Goal: Transaction & Acquisition: Purchase product/service

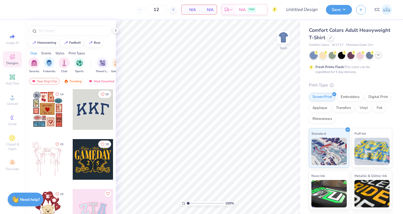
click at [381, 55] on icon at bounding box center [379, 55] width 4 height 4
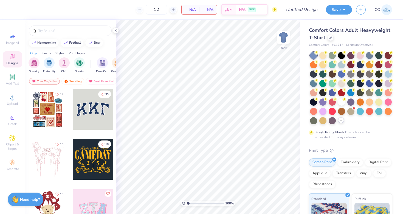
click at [354, 38] on div "Comfort Colors Adult Heavyweight T-Shirt" at bounding box center [350, 34] width 83 height 15
click at [149, 10] on input "12" at bounding box center [156, 10] width 21 height 10
click at [114, 27] on div at bounding box center [70, 29] width 91 height 19
click at [116, 29] on icon at bounding box center [116, 30] width 4 height 4
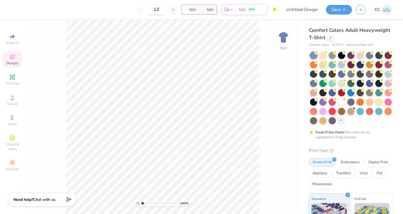
click at [157, 9] on input "12" at bounding box center [156, 10] width 21 height 10
click at [331, 38] on icon at bounding box center [331, 37] width 3 height 3
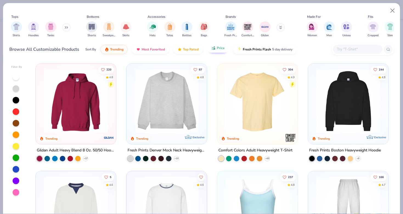
click at [219, 48] on span "Price" at bounding box center [221, 48] width 8 height 4
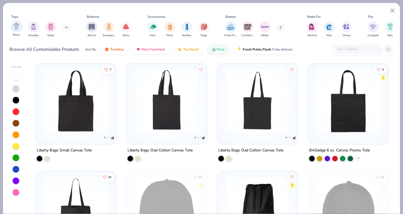
click at [17, 27] on img "filter for Shirts" at bounding box center [16, 26] width 6 height 6
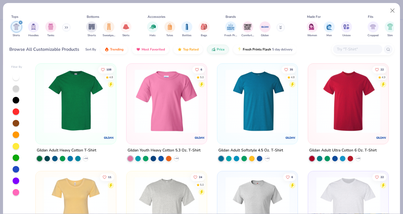
click at [83, 113] on img at bounding box center [75, 101] width 69 height 64
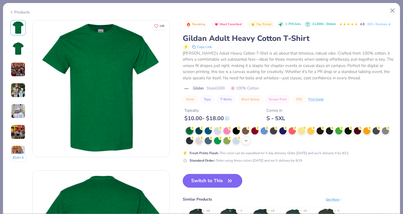
click at [246, 139] on icon at bounding box center [246, 141] width 4 height 4
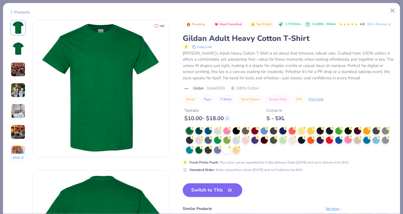
click at [350, 140] on div at bounding box center [348, 139] width 7 height 7
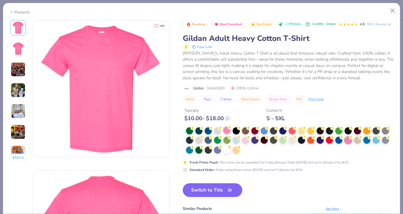
click at [228, 129] on div at bounding box center [227, 130] width 7 height 7
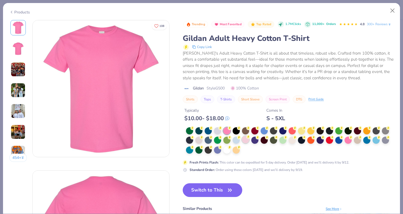
click at [247, 140] on div at bounding box center [245, 139] width 7 height 7
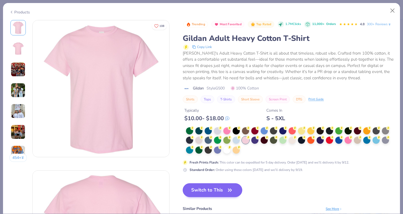
click at [201, 188] on button "Switch to This" at bounding box center [213, 190] width 60 height 14
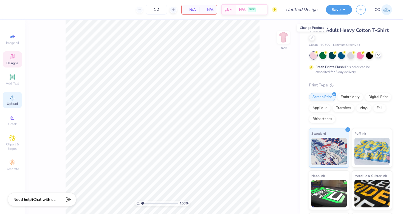
click at [10, 101] on icon at bounding box center [12, 97] width 7 height 7
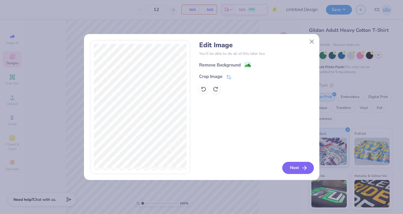
click at [297, 168] on button "Next" at bounding box center [299, 168] width 32 height 12
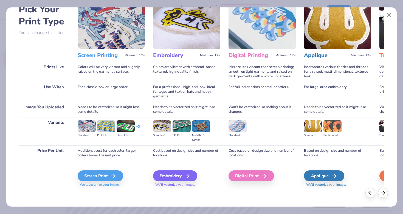
scroll to position [32, 0]
click at [112, 172] on div "Screen Print" at bounding box center [102, 176] width 46 height 11
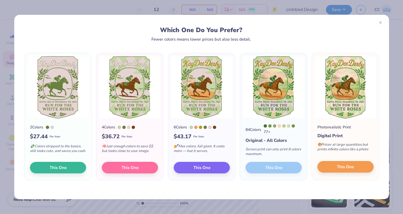
click at [347, 167] on span "This One" at bounding box center [345, 167] width 17 height 6
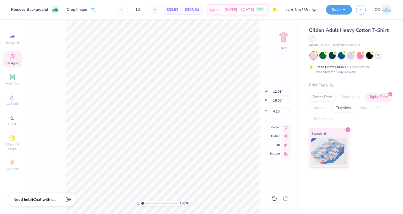
type input "7.78"
type input "11.62"
type input "9.77"
type input "14.60"
type input "3.33"
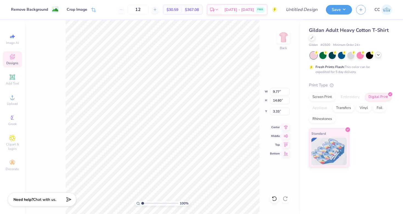
type input "10.58"
type input "15.80"
type input "11.29"
type input "16.87"
type input "10.51"
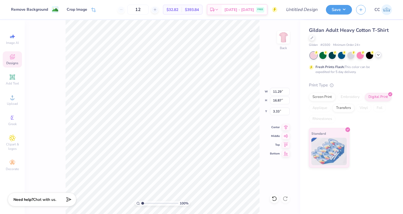
type input "15.71"
type input "3.00"
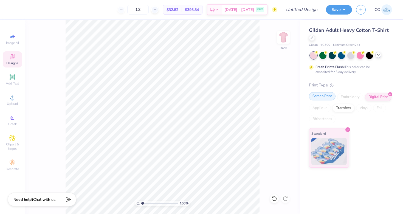
click at [322, 98] on div "Screen Print" at bounding box center [322, 96] width 27 height 8
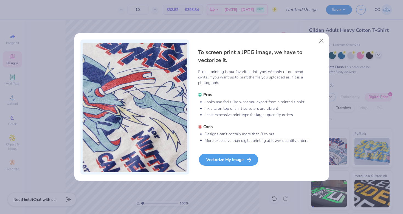
click at [226, 158] on div "Vectorize My Image" at bounding box center [228, 160] width 59 height 12
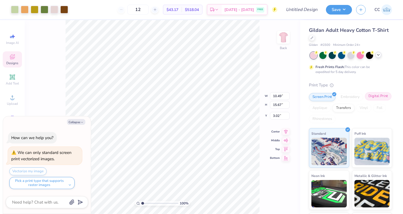
click at [373, 96] on div "Digital Print" at bounding box center [378, 96] width 27 height 8
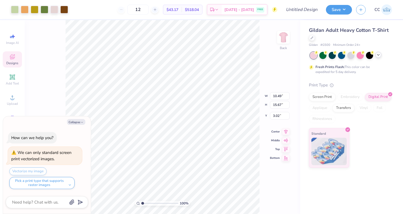
click at [65, 107] on div "100 % Back W 10.49 10.49 " H 15.67 15.67 " Y 3.02 3.02 " Center Middle Top Bott…" at bounding box center [163, 117] width 276 height 194
click at [54, 105] on div "100 % Back" at bounding box center [163, 117] width 276 height 194
drag, startPoint x: 91, startPoint y: 123, endPoint x: 55, endPoint y: 129, distance: 36.4
click at [55, 129] on div "Collapse How can we help you? We can only standard screen print vectorized imag…" at bounding box center [47, 165] width 88 height 98
click at [44, 84] on div "100 % Back" at bounding box center [163, 117] width 276 height 194
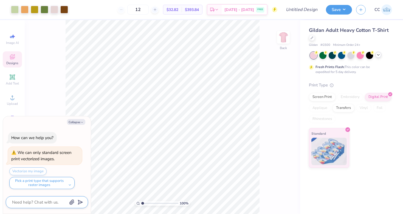
click at [44, 200] on textarea at bounding box center [40, 202] width 56 height 7
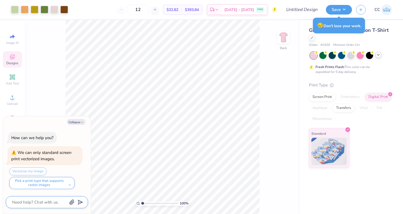
type textarea "x"
